Goal: Browse casually

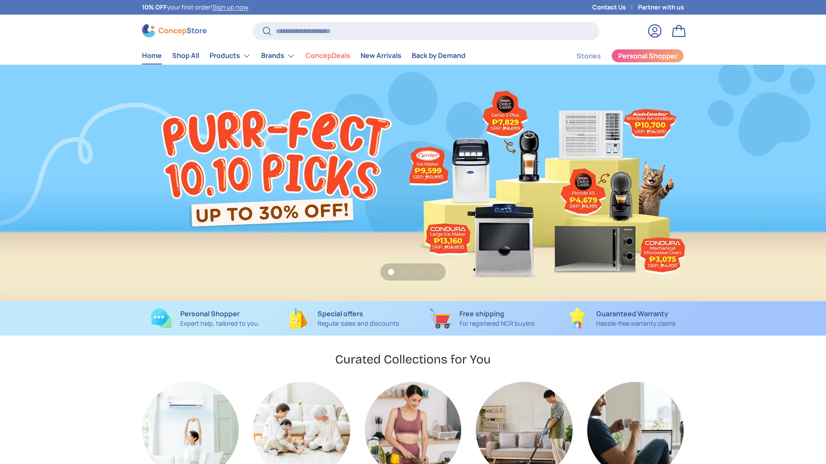
scroll to position [0, 826]
